Goal: Navigation & Orientation: Find specific page/section

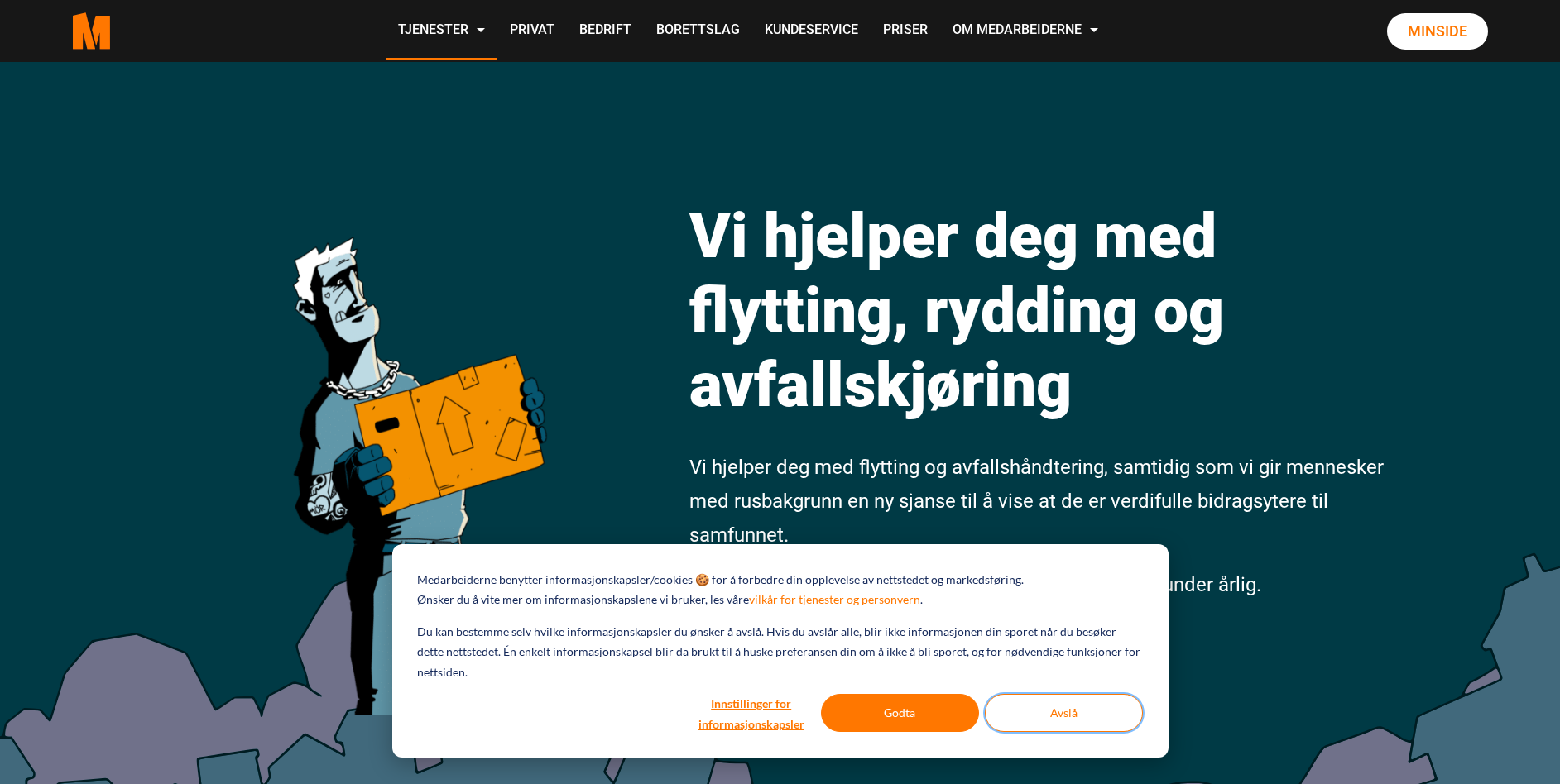
click at [1073, 707] on button "Avslå" at bounding box center [1063, 713] width 158 height 38
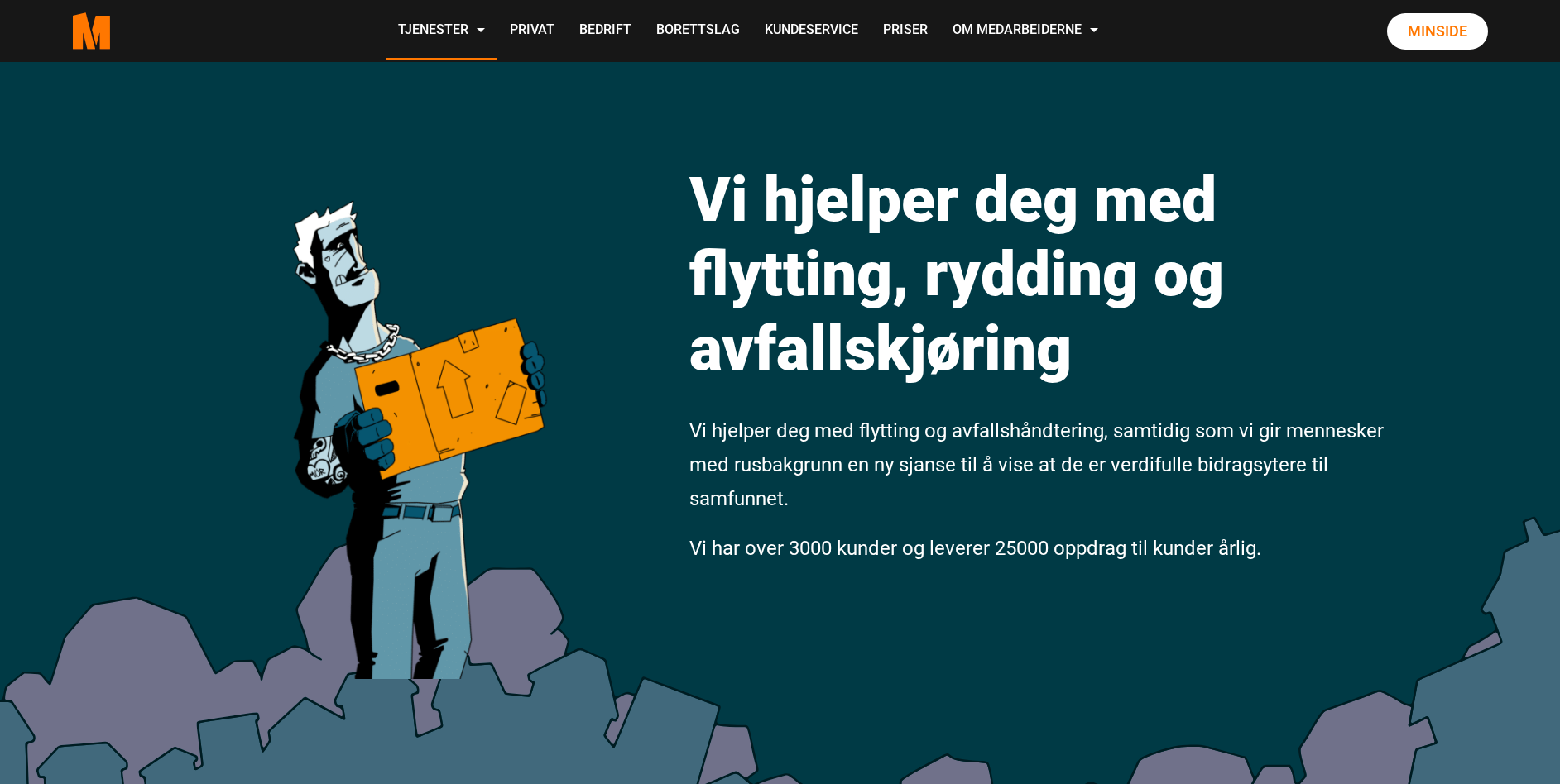
scroll to position [41, 0]
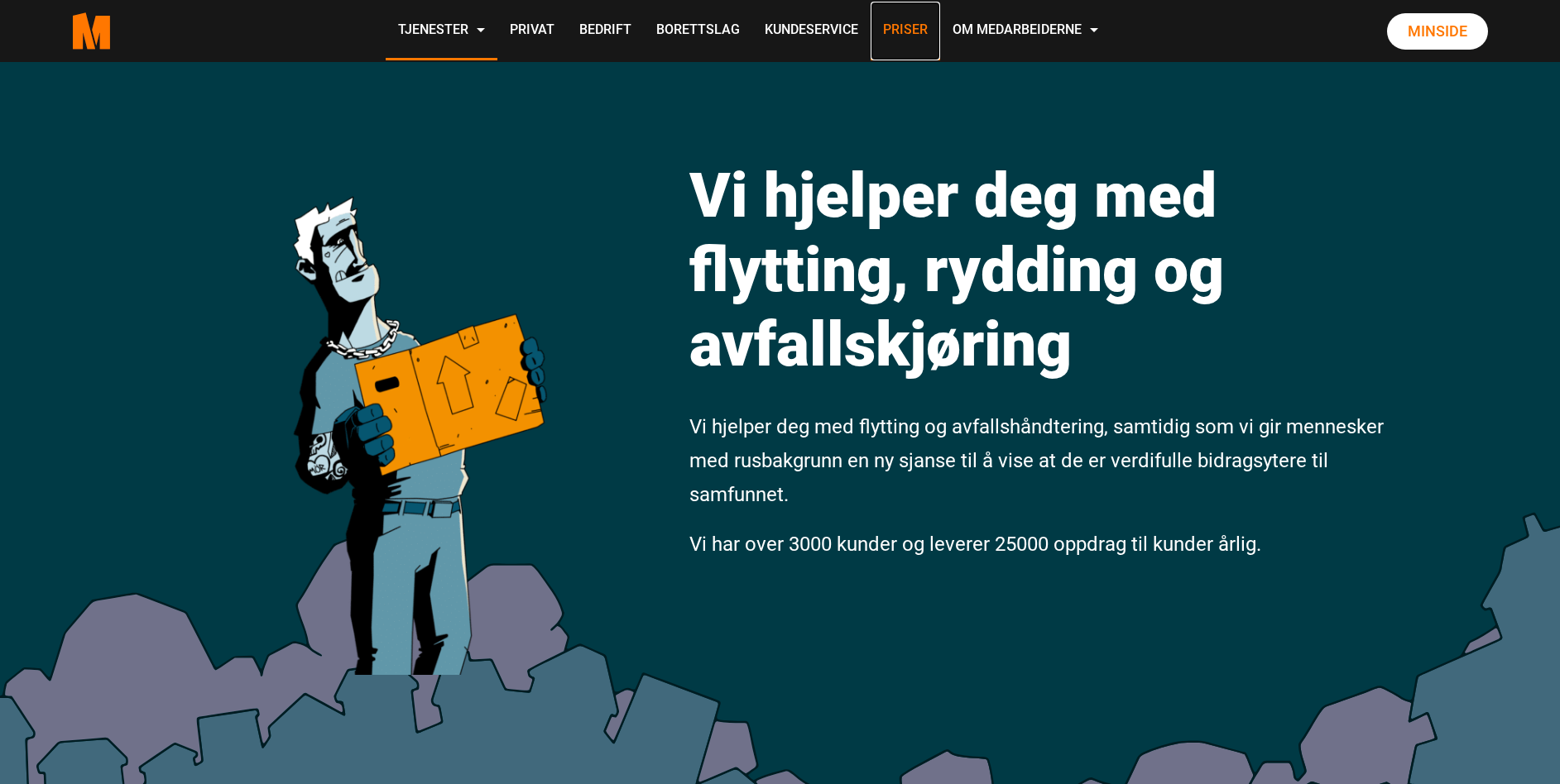
click at [916, 26] on link "Priser" at bounding box center [905, 31] width 69 height 58
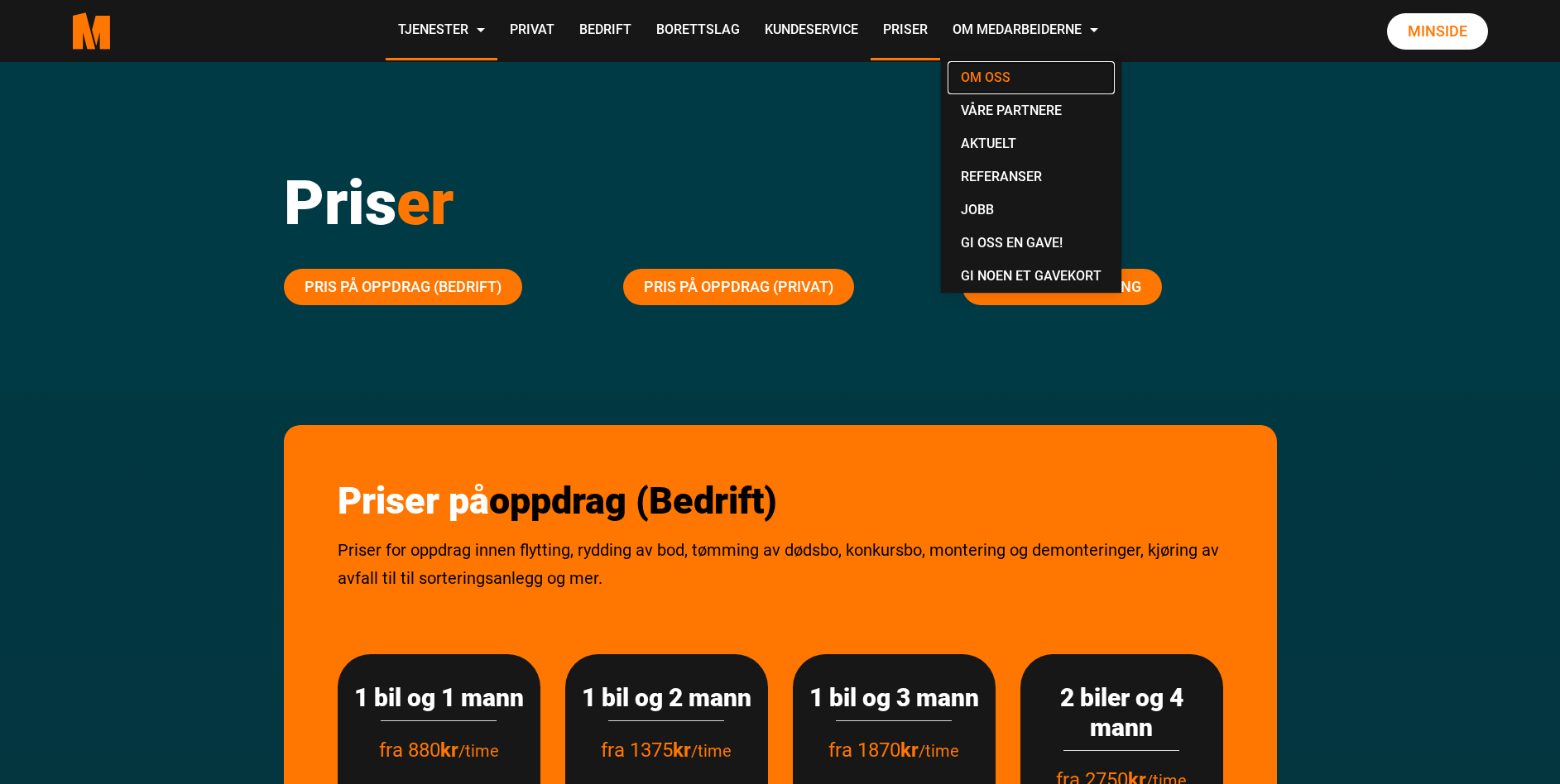
click at [1019, 77] on link "Om oss" at bounding box center [1030, 77] width 168 height 33
